Goal: Task Accomplishment & Management: Use online tool/utility

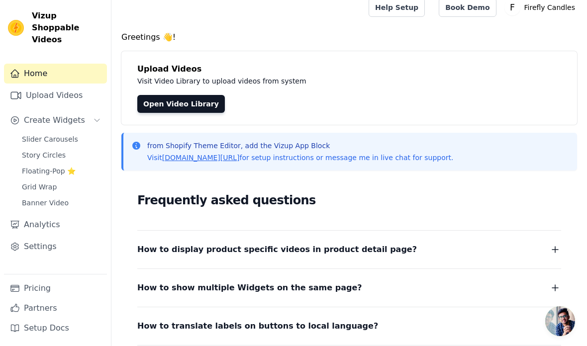
scroll to position [8, 0]
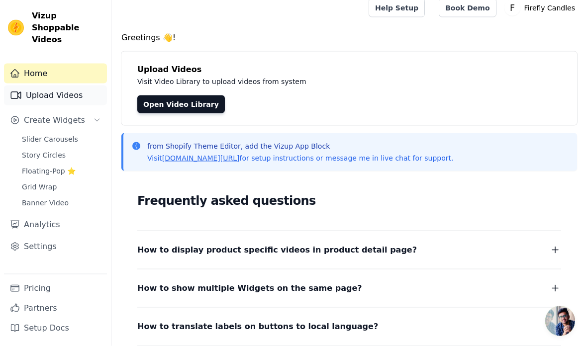
click at [42, 86] on link "Upload Videos" at bounding box center [55, 96] width 103 height 20
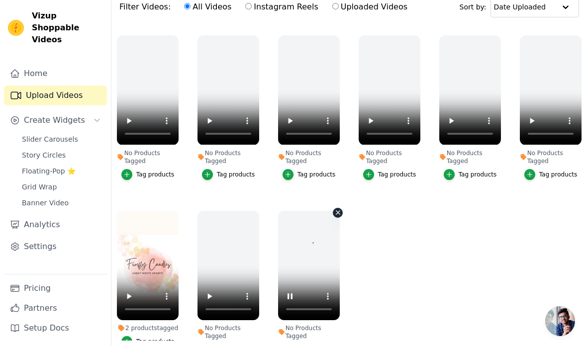
scroll to position [101, 0]
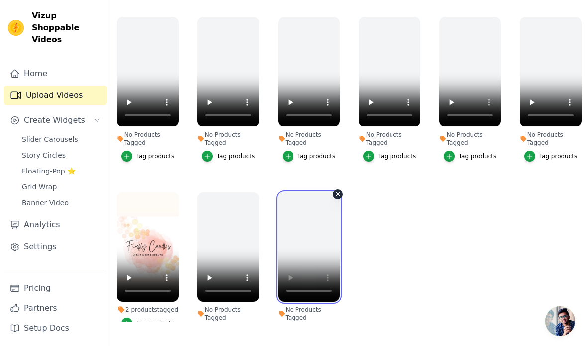
click at [298, 237] on video at bounding box center [309, 247] width 62 height 109
click at [286, 295] on video at bounding box center [309, 247] width 62 height 109
click at [301, 245] on video at bounding box center [309, 247] width 62 height 109
click at [284, 262] on video at bounding box center [309, 247] width 62 height 109
click at [329, 208] on video at bounding box center [309, 247] width 62 height 109
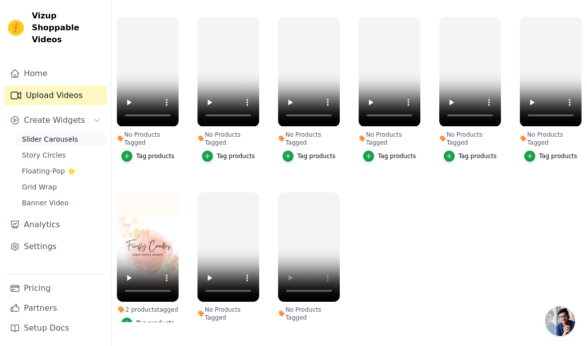
click at [28, 134] on span "Slider Carousels" at bounding box center [50, 139] width 56 height 10
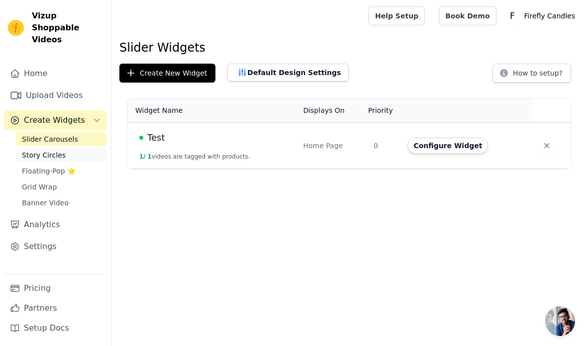
click at [23, 150] on span "Story Circles" at bounding box center [44, 155] width 44 height 10
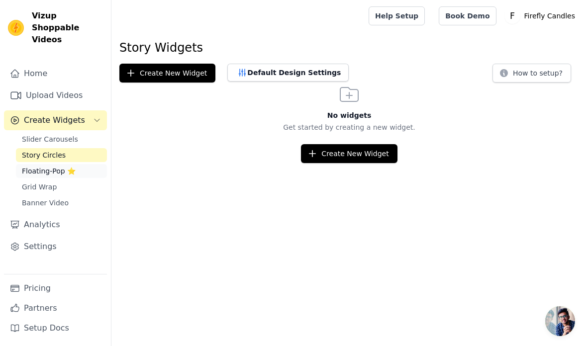
click at [28, 166] on span "Floating-Pop ⭐" at bounding box center [49, 171] width 54 height 10
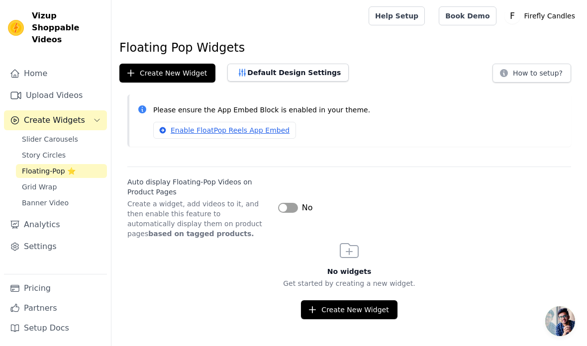
click at [281, 210] on button "Label" at bounding box center [288, 208] width 20 height 10
click at [289, 204] on button "Label" at bounding box center [288, 208] width 20 height 10
click at [39, 182] on span "Grid Wrap" at bounding box center [39, 187] width 35 height 10
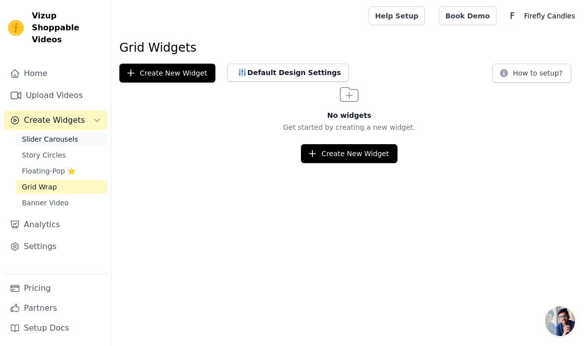
click at [33, 132] on link "Slider Carousels" at bounding box center [61, 139] width 91 height 14
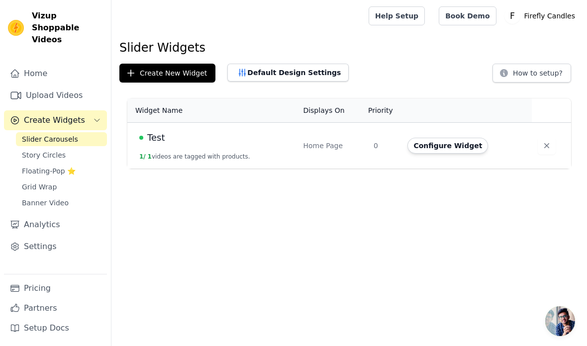
click at [189, 156] on button "1 / 1 videos are tagged with products." at bounding box center [194, 157] width 111 height 8
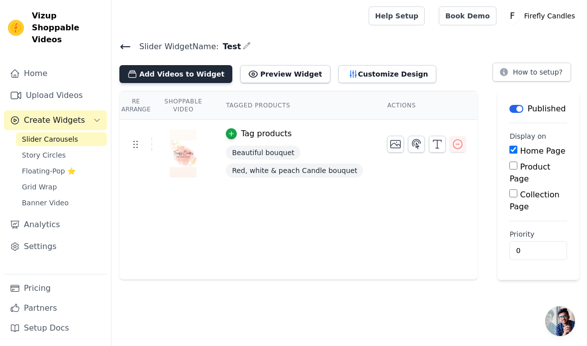
click at [144, 74] on button "Add Videos to Widget" at bounding box center [175, 74] width 113 height 18
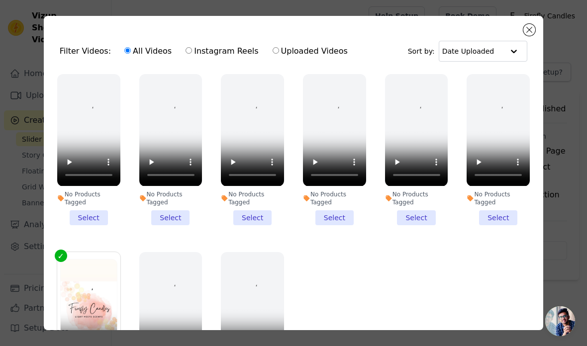
scroll to position [179, 0]
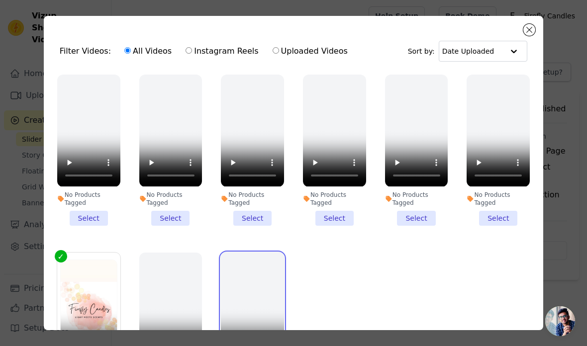
click at [232, 269] on video at bounding box center [252, 309] width 63 height 112
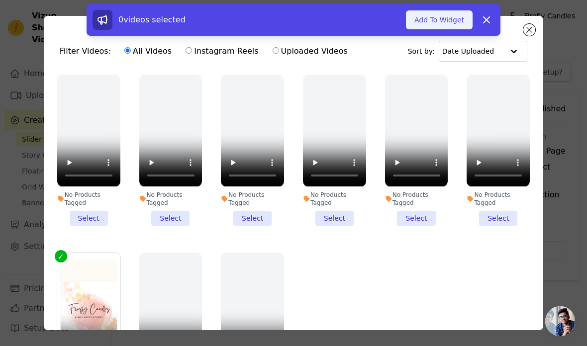
click at [421, 20] on button "Add To Widget" at bounding box center [439, 19] width 67 height 19
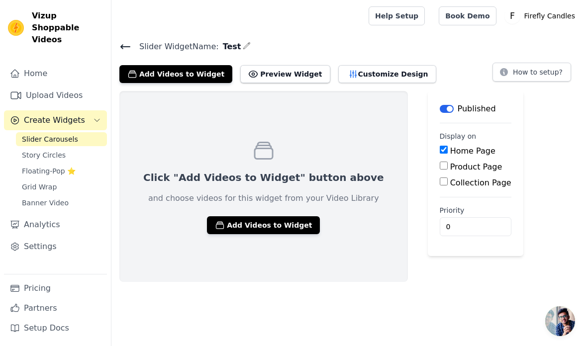
click at [243, 44] on icon "button" at bounding box center [247, 46] width 8 height 8
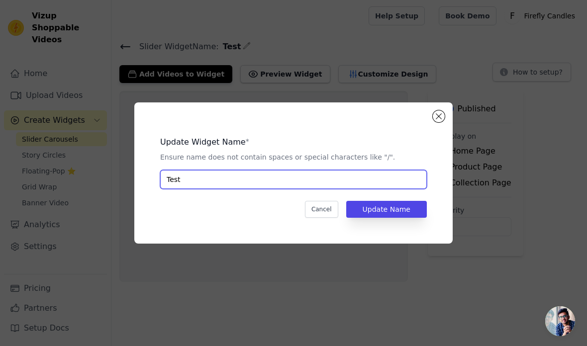
click at [179, 189] on input "Test" at bounding box center [293, 179] width 267 height 19
type input "home page videos"
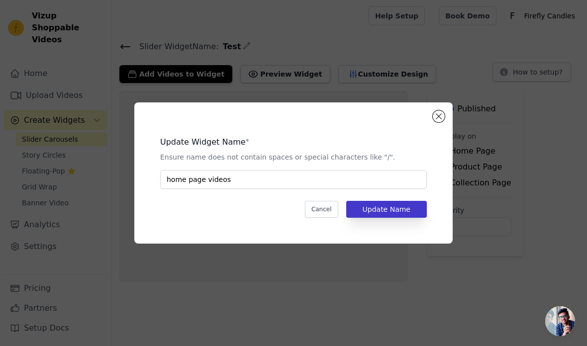
click at [407, 218] on button "Update Name" at bounding box center [386, 209] width 81 height 17
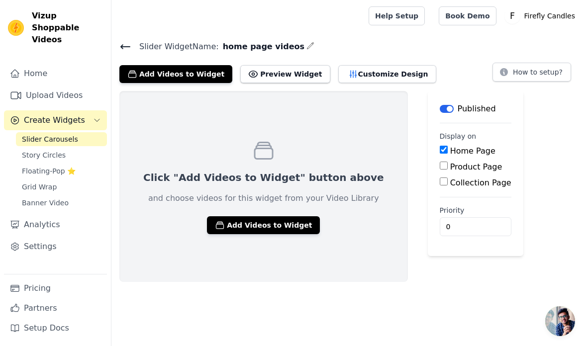
click at [130, 43] on icon at bounding box center [125, 47] width 12 height 12
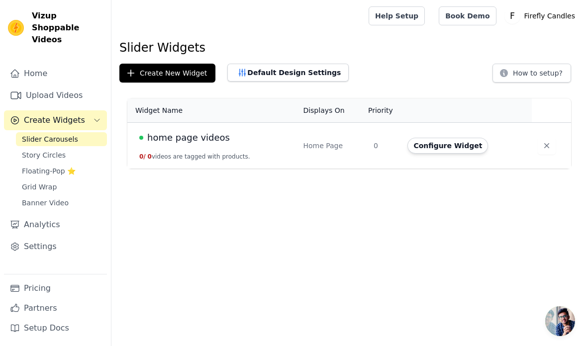
click at [265, 144] on div "home page videos" at bounding box center [215, 138] width 152 height 14
click at [378, 146] on td "0" at bounding box center [385, 146] width 34 height 46
click at [221, 146] on td "home page videos 0 / 0 videos are tagged with products." at bounding box center [212, 146] width 170 height 46
click at [230, 147] on td "home page videos 0 / 0 videos are tagged with products." at bounding box center [212, 146] width 170 height 46
click at [452, 149] on button "Configure Widget" at bounding box center [447, 146] width 81 height 16
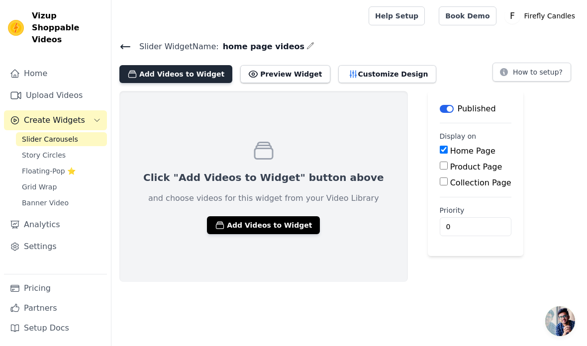
click at [142, 76] on button "Add Videos to Widget" at bounding box center [175, 74] width 113 height 18
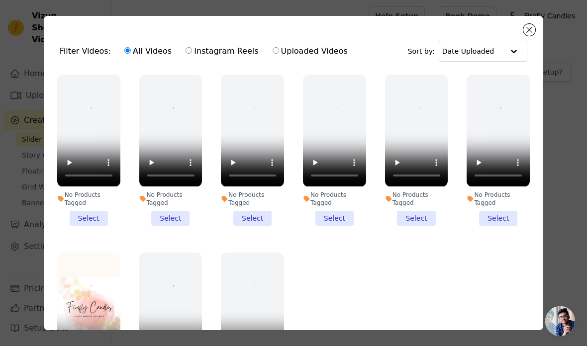
scroll to position [179, 0]
click at [87, 269] on video at bounding box center [88, 309] width 63 height 112
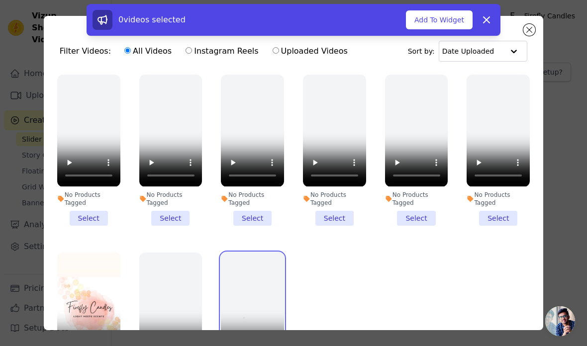
click at [270, 268] on video at bounding box center [252, 309] width 63 height 112
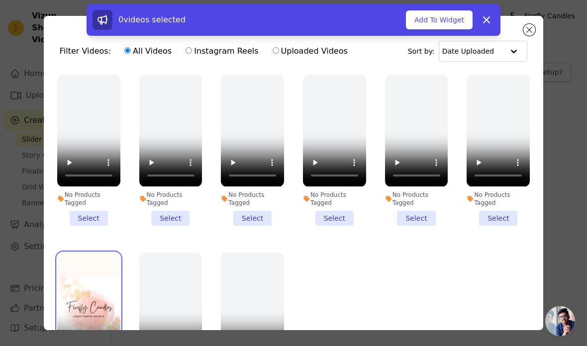
click at [81, 283] on video at bounding box center [88, 309] width 63 height 112
click at [436, 23] on button "Add To Widget" at bounding box center [439, 19] width 67 height 19
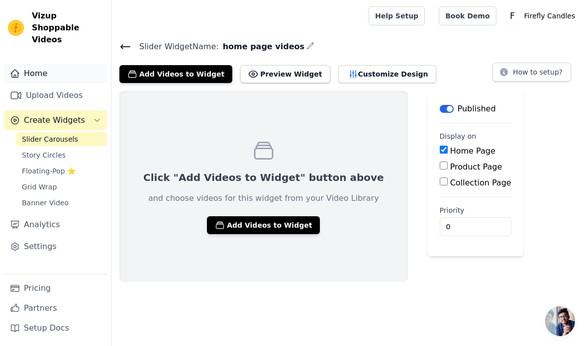
click at [26, 66] on link "Home" at bounding box center [55, 74] width 103 height 20
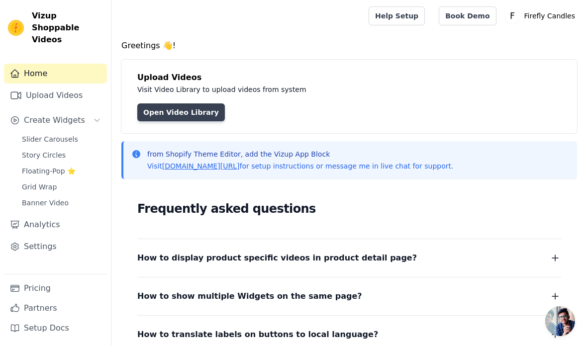
click at [165, 117] on link "Open Video Library" at bounding box center [181, 112] width 88 height 18
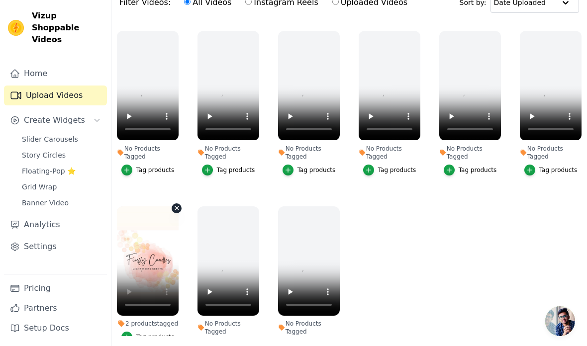
scroll to position [87, 0]
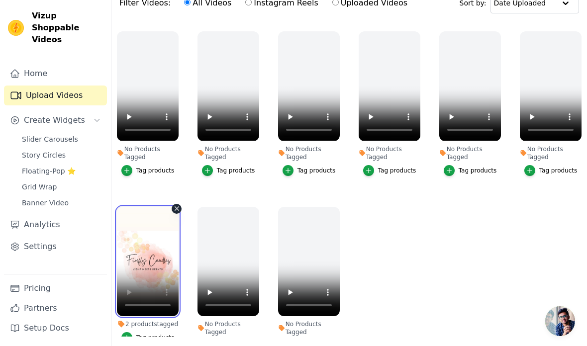
click at [130, 285] on video at bounding box center [148, 261] width 62 height 109
click at [128, 306] on video at bounding box center [148, 261] width 62 height 109
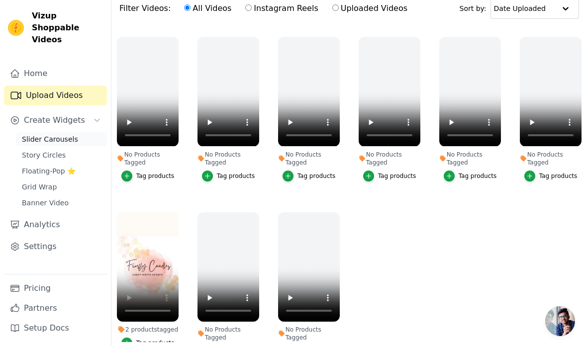
click at [45, 134] on span "Slider Carousels" at bounding box center [50, 139] width 56 height 10
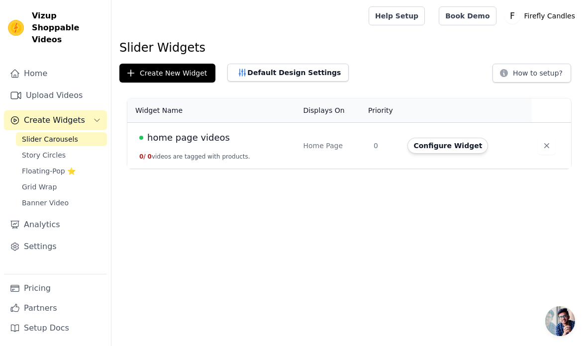
click at [147, 144] on span "home page videos" at bounding box center [188, 138] width 83 height 14
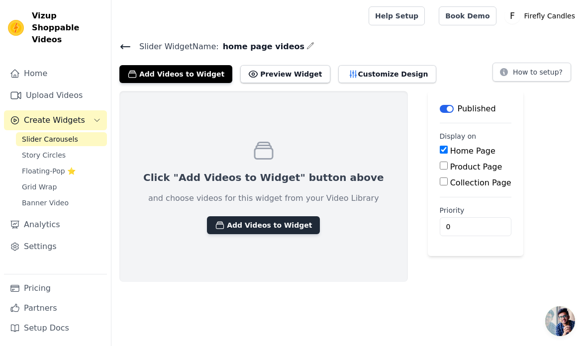
click at [207, 221] on button "Add Videos to Widget" at bounding box center [263, 225] width 113 height 18
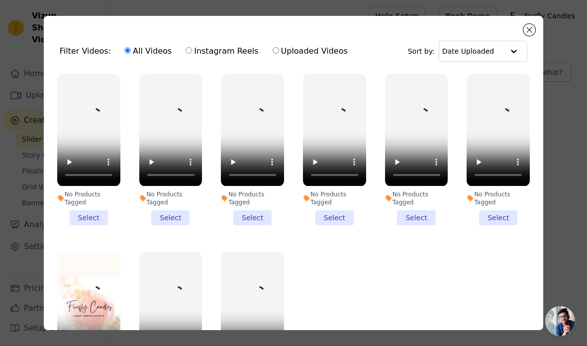
scroll to position [179, 0]
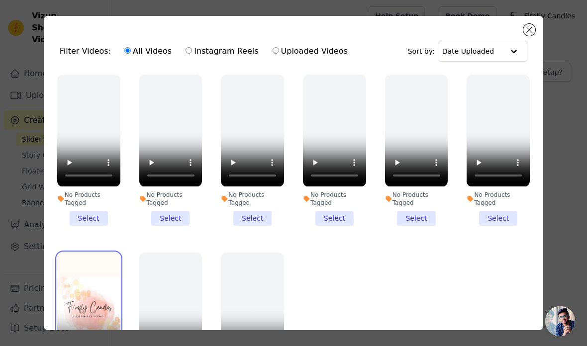
click at [71, 260] on video at bounding box center [88, 309] width 63 height 112
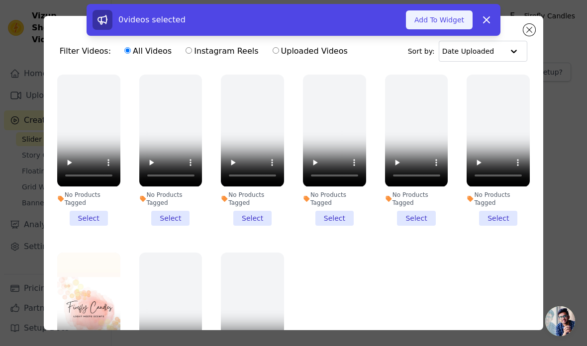
click at [439, 24] on button "Add To Widget" at bounding box center [439, 19] width 67 height 19
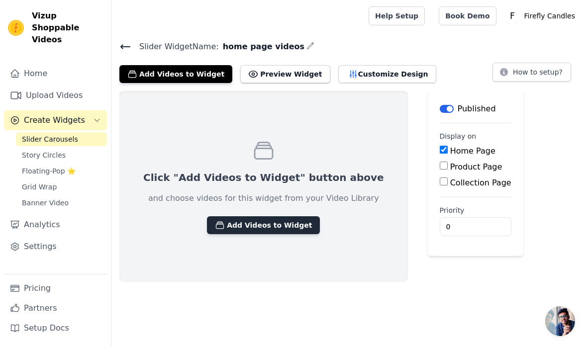
click at [221, 233] on button "Add Videos to Widget" at bounding box center [263, 225] width 113 height 18
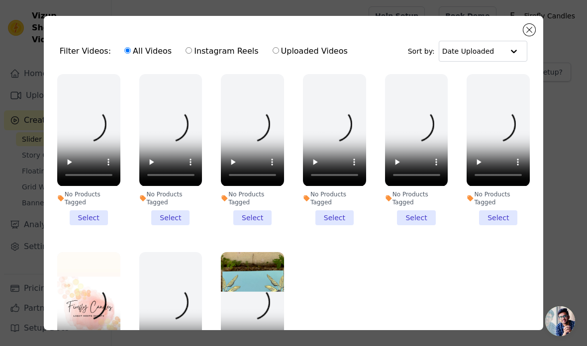
scroll to position [179, 0]
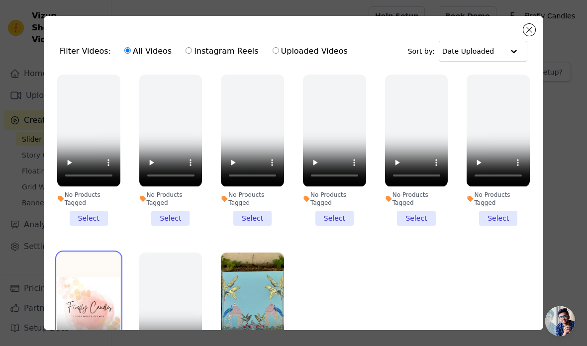
click at [79, 267] on video at bounding box center [88, 309] width 63 height 112
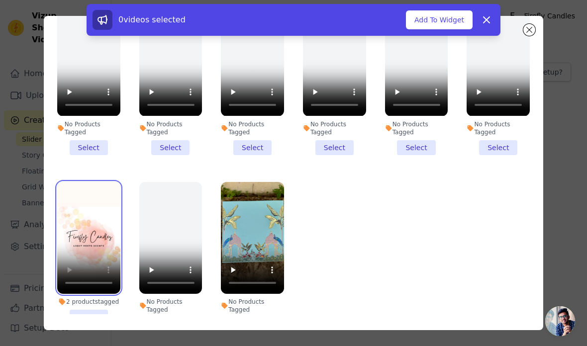
scroll to position [71, 0]
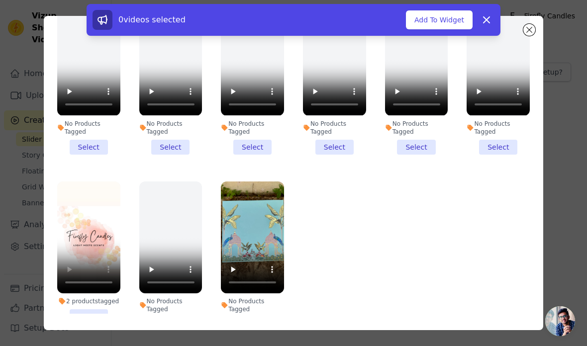
click at [81, 315] on li "2 products tagged Select" at bounding box center [88, 253] width 63 height 143
click at [0, 0] on input "2 products tagged Select" at bounding box center [0, 0] width 0 height 0
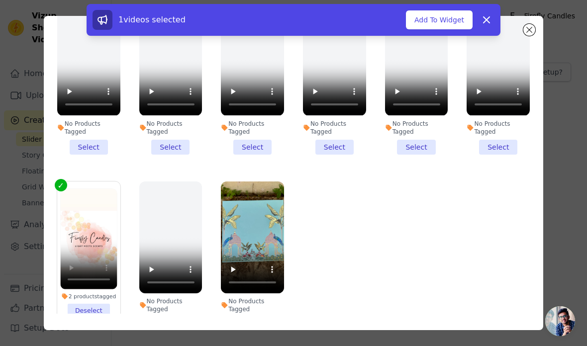
click at [259, 315] on li "No Products Tagged Select" at bounding box center [252, 257] width 63 height 151
click at [0, 0] on input "No Products Tagged Select" at bounding box center [0, 0] width 0 height 0
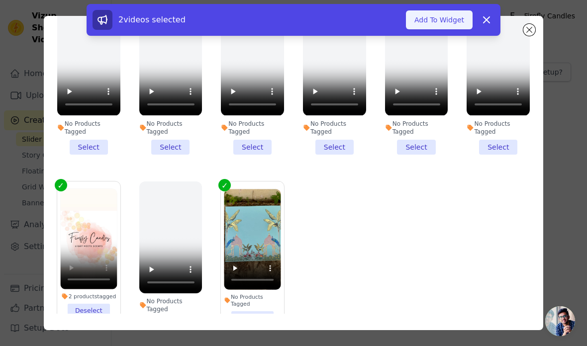
click at [439, 17] on button "Add To Widget" at bounding box center [439, 19] width 67 height 19
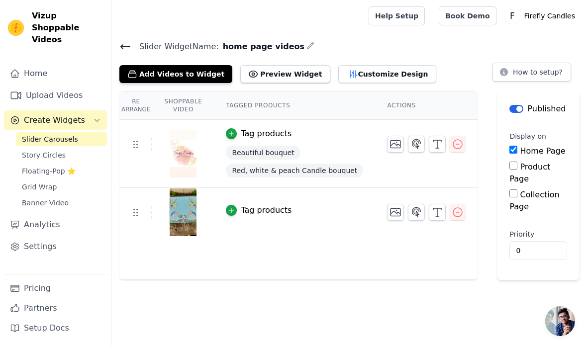
click at [127, 49] on icon at bounding box center [125, 47] width 12 height 12
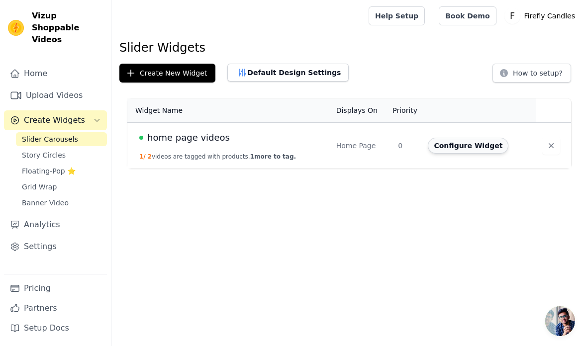
click at [468, 149] on button "Configure Widget" at bounding box center [468, 146] width 81 height 16
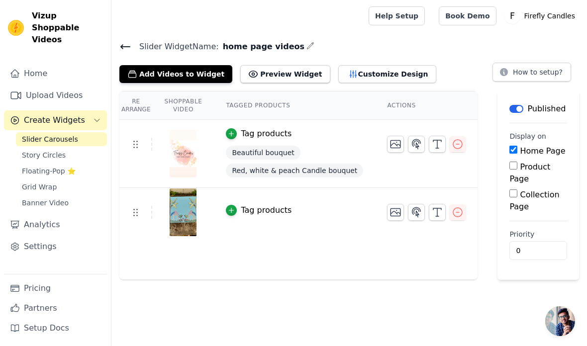
click at [342, 63] on div "Add Videos to Widget Preview Widget Customize Design" at bounding box center [281, 72] width 325 height 22
click at [338, 78] on button "Customize Design" at bounding box center [387, 74] width 98 height 18
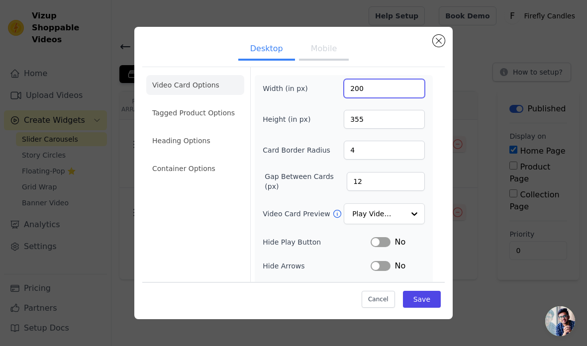
click at [387, 94] on input "200" at bounding box center [384, 88] width 81 height 19
type input "27153"
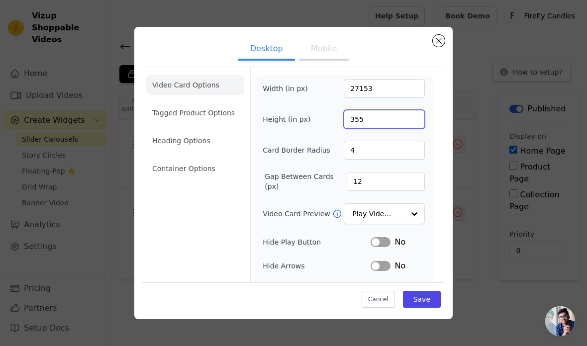
click at [387, 129] on input "355" at bounding box center [384, 119] width 81 height 19
type input "48"
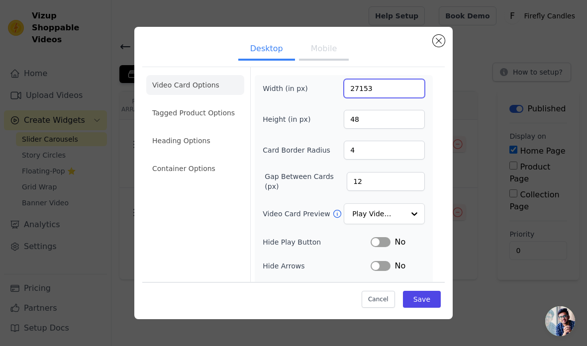
click at [377, 98] on input "27153" at bounding box center [384, 88] width 81 height 19
type input "200"
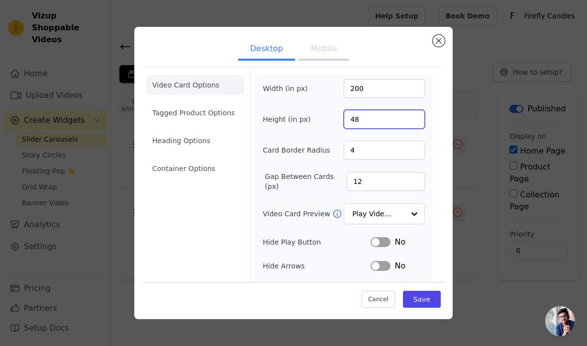
click at [376, 129] on input "48" at bounding box center [384, 119] width 81 height 19
type input "400"
click at [394, 185] on input "12" at bounding box center [386, 181] width 78 height 19
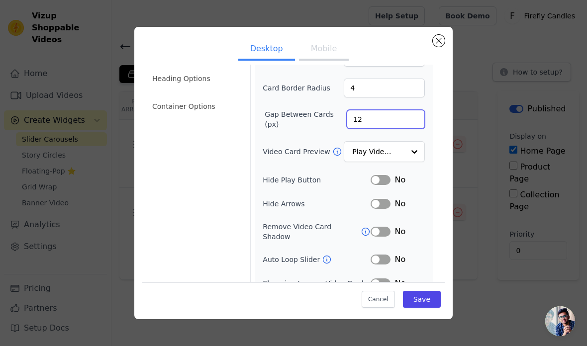
scroll to position [62, 0]
click at [328, 255] on icon at bounding box center [327, 260] width 10 height 10
click at [322, 259] on icon at bounding box center [327, 260] width 10 height 10
click at [382, 205] on button "Label" at bounding box center [381, 204] width 20 height 10
click at [361, 230] on icon at bounding box center [366, 232] width 10 height 10
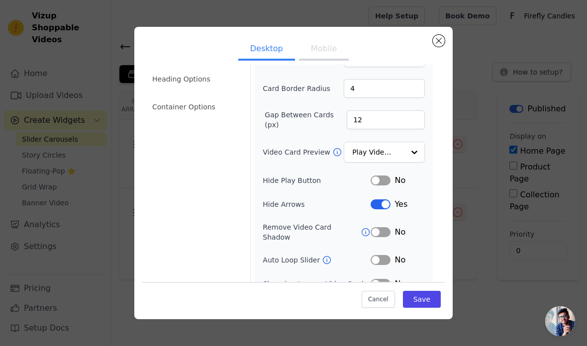
click at [384, 235] on button "Label" at bounding box center [381, 232] width 20 height 10
click at [390, 279] on button "Label" at bounding box center [381, 284] width 20 height 10
click at [385, 303] on button "Label" at bounding box center [381, 308] width 20 height 10
click at [423, 307] on button "Save" at bounding box center [422, 298] width 38 height 17
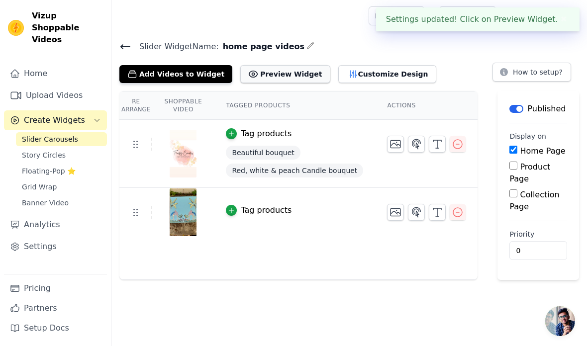
click at [268, 79] on button "Preview Widget" at bounding box center [285, 74] width 90 height 18
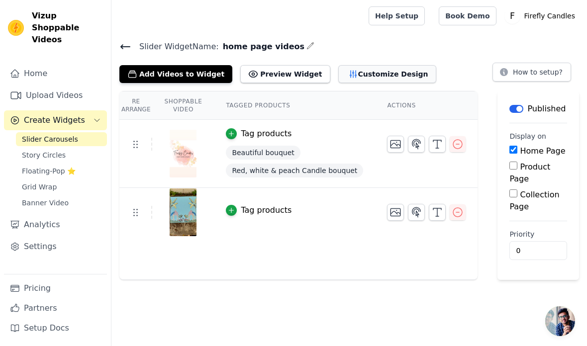
click at [390, 74] on button "Customize Design" at bounding box center [387, 74] width 98 height 18
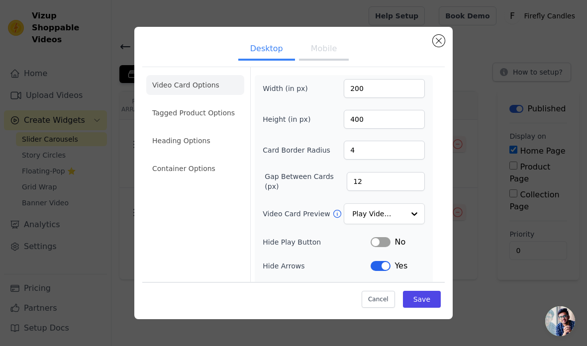
click at [322, 55] on button "Mobile" at bounding box center [324, 50] width 50 height 22
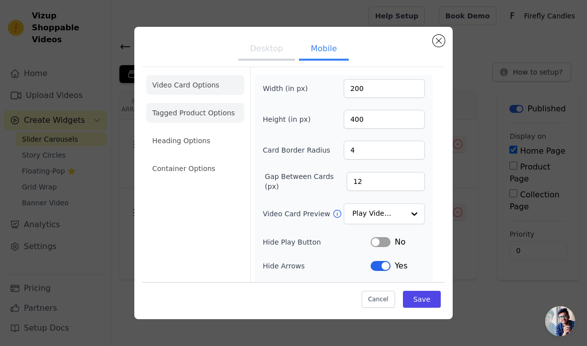
click at [208, 159] on li "Tagged Product Options" at bounding box center [195, 169] width 98 height 20
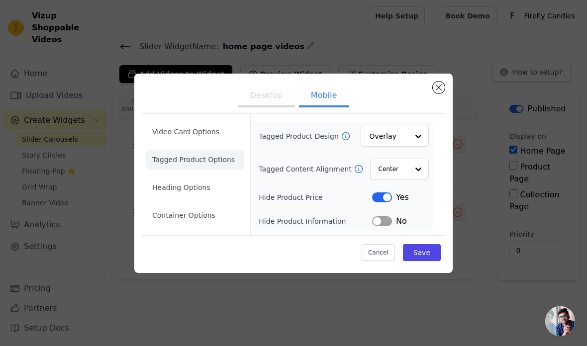
click at [277, 107] on button "Desktop" at bounding box center [266, 97] width 57 height 22
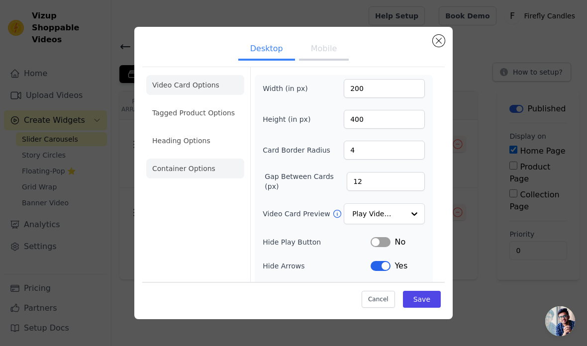
click at [202, 175] on li "Container Options" at bounding box center [195, 169] width 98 height 20
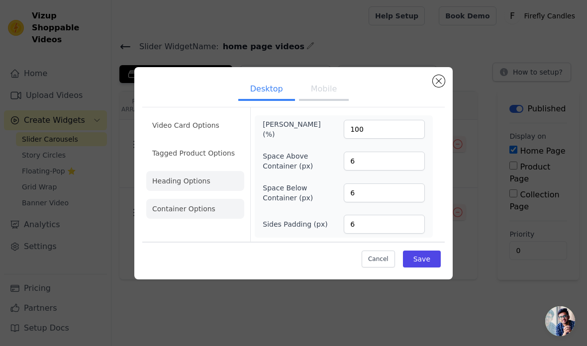
click at [174, 191] on li "Heading Options" at bounding box center [195, 181] width 98 height 20
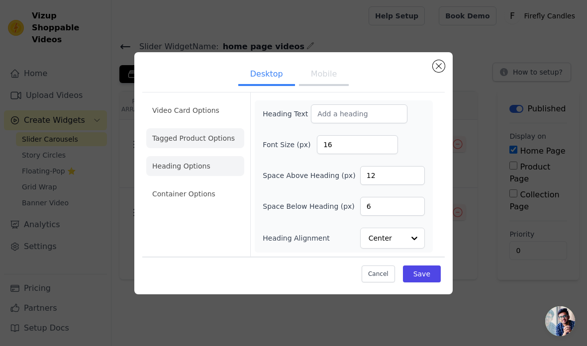
click at [204, 184] on li "Tagged Product Options" at bounding box center [195, 194] width 98 height 20
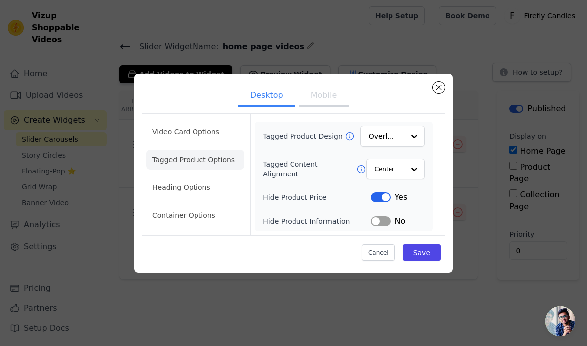
click at [328, 107] on button "Mobile" at bounding box center [324, 97] width 50 height 22
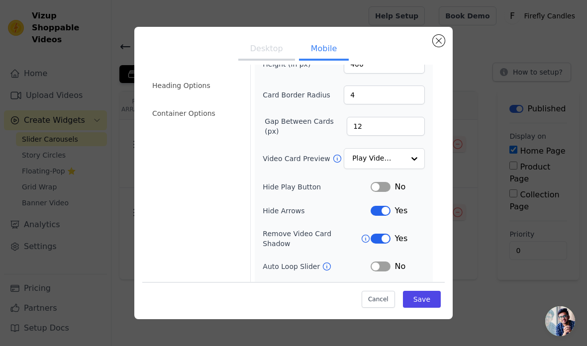
scroll to position [51, 0]
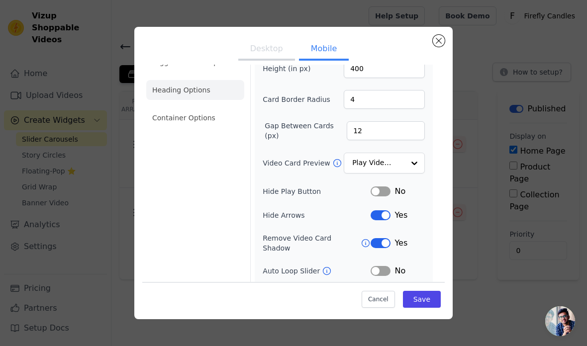
click at [206, 88] on li "Heading Options" at bounding box center [195, 90] width 98 height 20
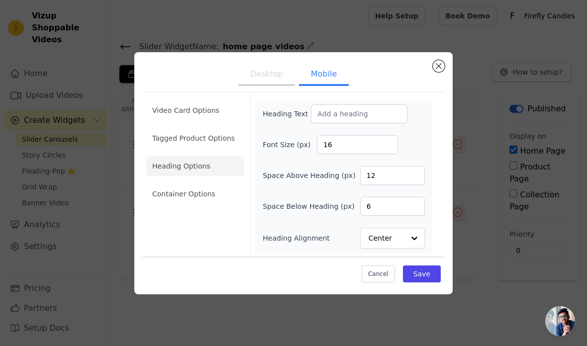
scroll to position [0, 0]
click at [212, 184] on li "Tagged Product Options" at bounding box center [195, 194] width 98 height 20
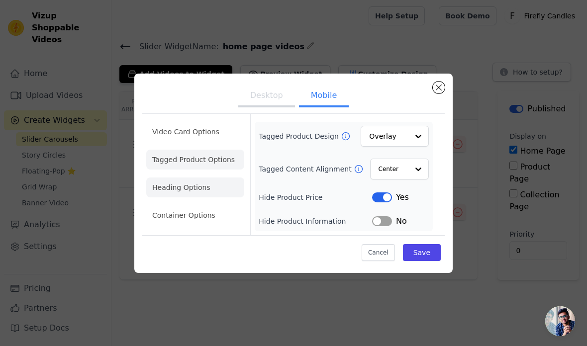
click at [196, 197] on li "Heading Options" at bounding box center [195, 188] width 98 height 20
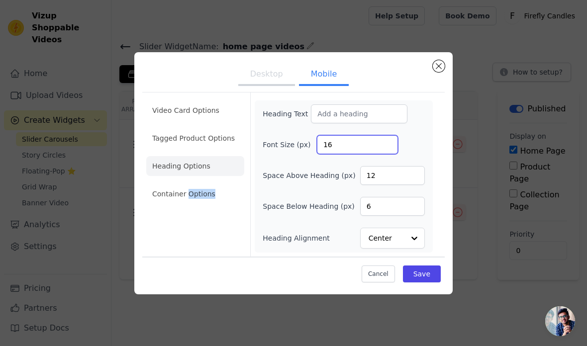
click at [359, 154] on input "16" at bounding box center [357, 144] width 81 height 19
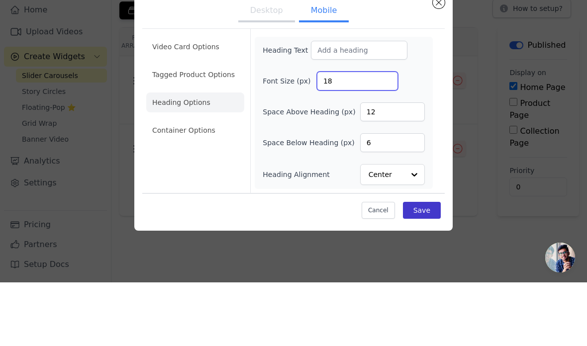
type input "18"
click at [424, 266] on button "Save" at bounding box center [422, 274] width 38 height 17
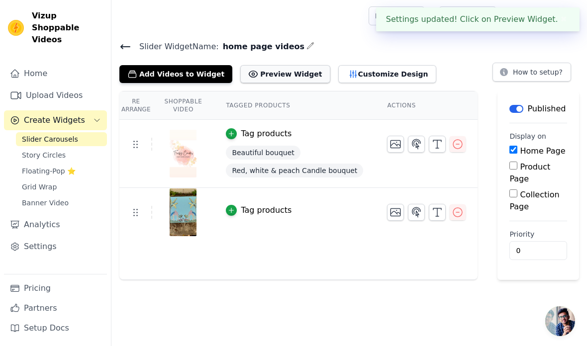
click at [283, 74] on button "Preview Widget" at bounding box center [285, 74] width 90 height 18
